Goal: Check status: Check status

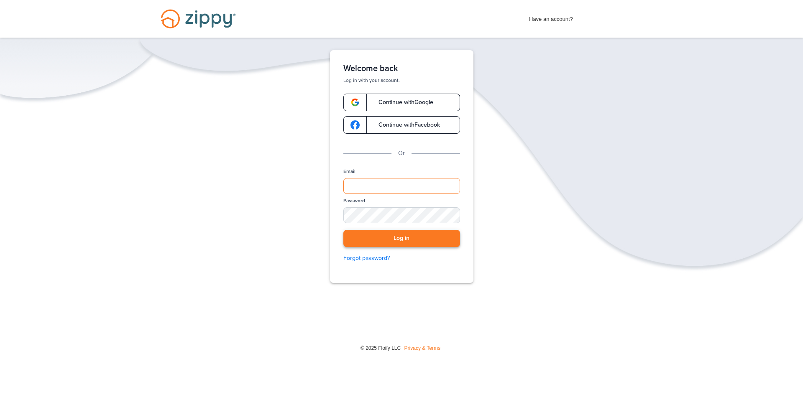
type input "**********"
click at [406, 237] on button "Log in" at bounding box center [401, 238] width 117 height 17
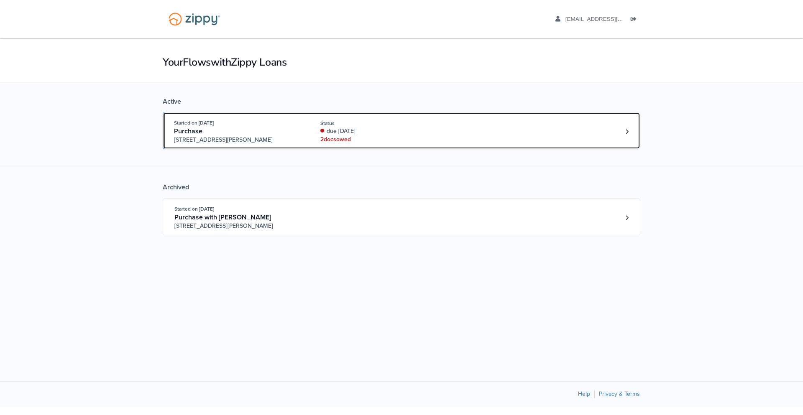
click at [340, 143] on div "2 doc s owed" at bounding box center [376, 139] width 112 height 8
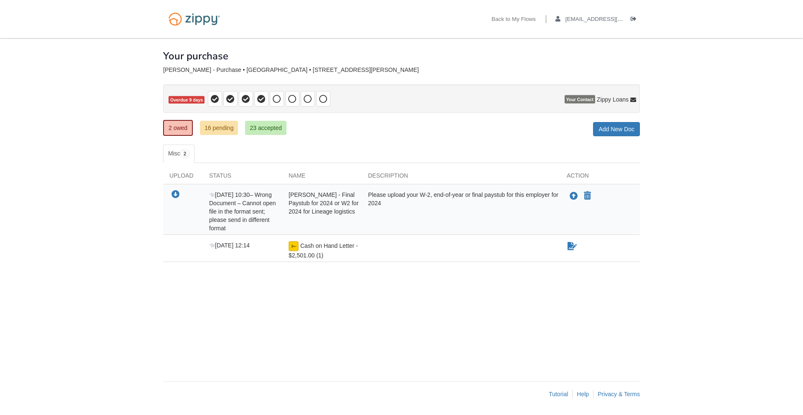
click at [636, 122] on div "2 owed 16 pending 23 accepted My Estimated Payment × My Estimated Payment Add N…" at bounding box center [401, 128] width 477 height 15
click at [570, 248] on icon "Sign Form" at bounding box center [571, 246] width 9 height 8
click at [176, 195] on icon "Download Alexander Vazquez - Final Paystub for 2024 or W2 for 2024 for Lineage …" at bounding box center [175, 195] width 8 height 8
